Goal: Transaction & Acquisition: Book appointment/travel/reservation

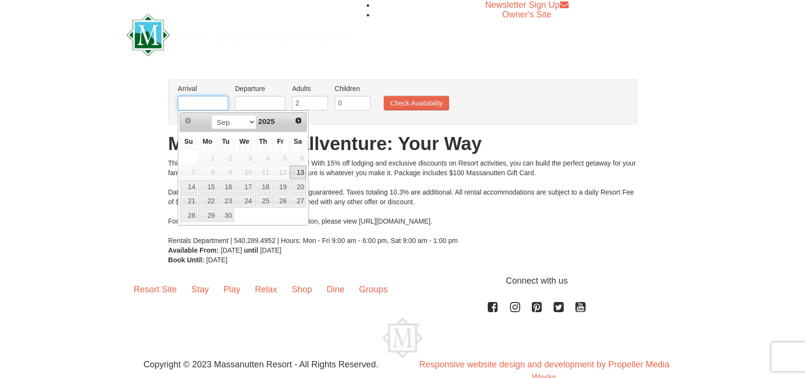
click at [202, 99] on input "text" at bounding box center [203, 103] width 50 height 15
click at [299, 203] on link "27" at bounding box center [298, 201] width 16 height 14
type input "[DATE]"
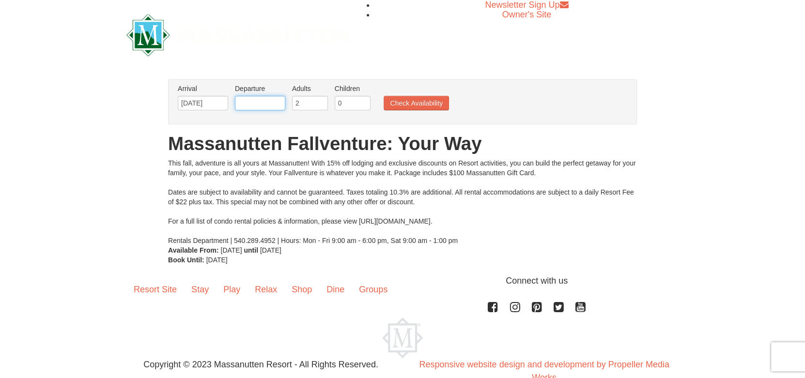
click at [249, 108] on input "text" at bounding box center [260, 103] width 50 height 15
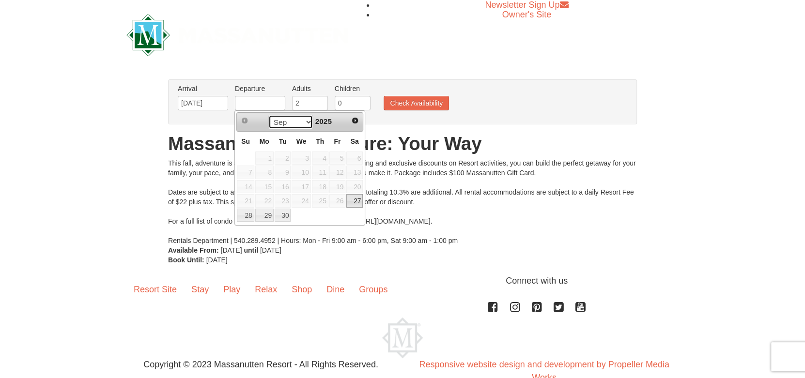
click at [304, 121] on select "Sep Oct Nov Dec" at bounding box center [290, 122] width 45 height 15
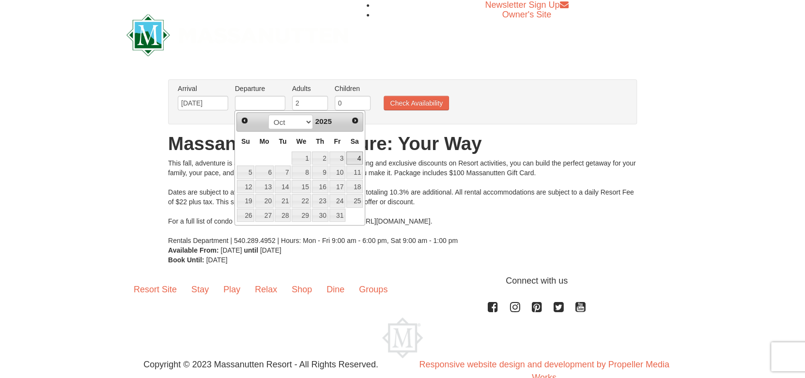
click at [357, 155] on link "4" at bounding box center [354, 159] width 16 height 14
type input "[DATE]"
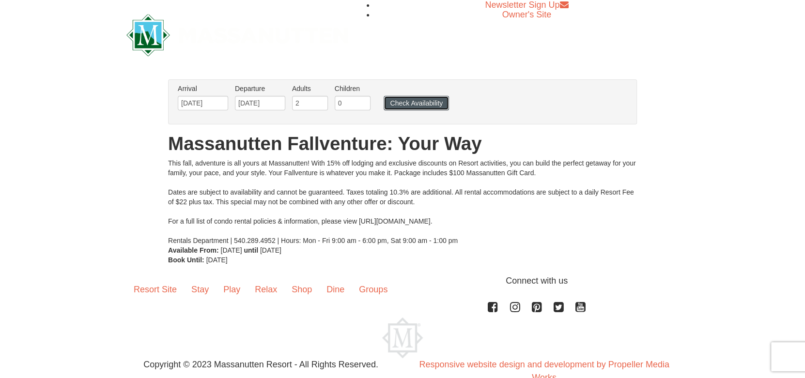
click at [398, 104] on button "Check Availability" at bounding box center [415, 103] width 65 height 15
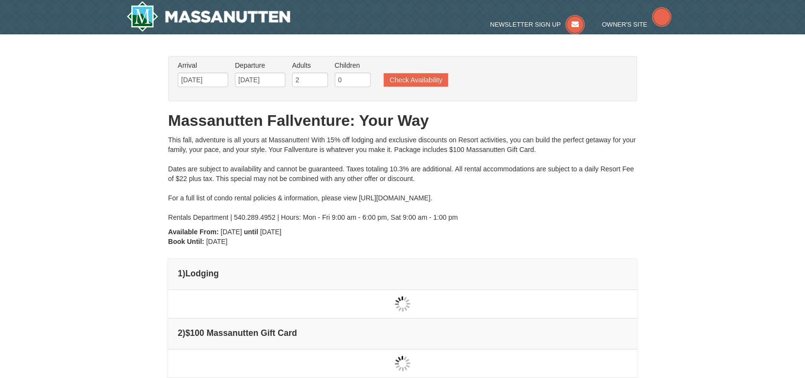
type input "[DATE]"
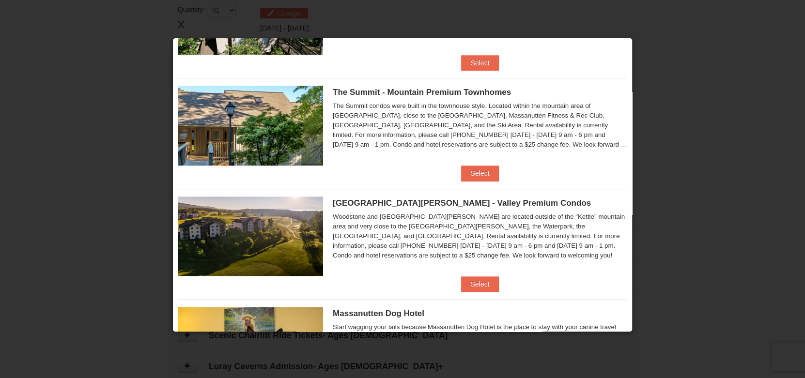
scroll to position [338, 0]
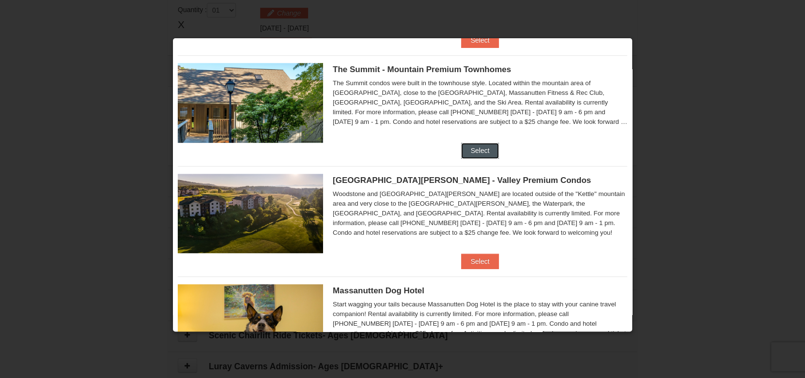
click at [489, 146] on button "Select" at bounding box center [480, 150] width 38 height 15
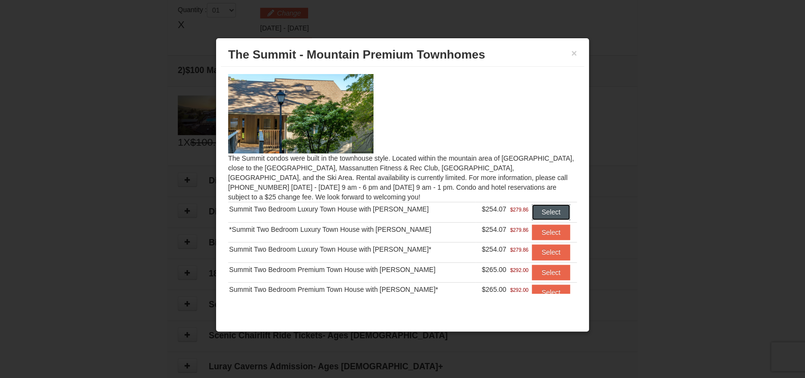
click at [532, 208] on button "Select" at bounding box center [551, 211] width 38 height 15
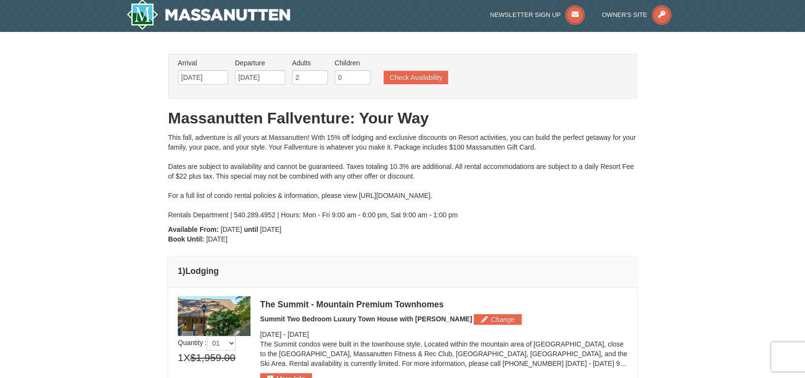
scroll to position [0, 0]
